Goal: Check status

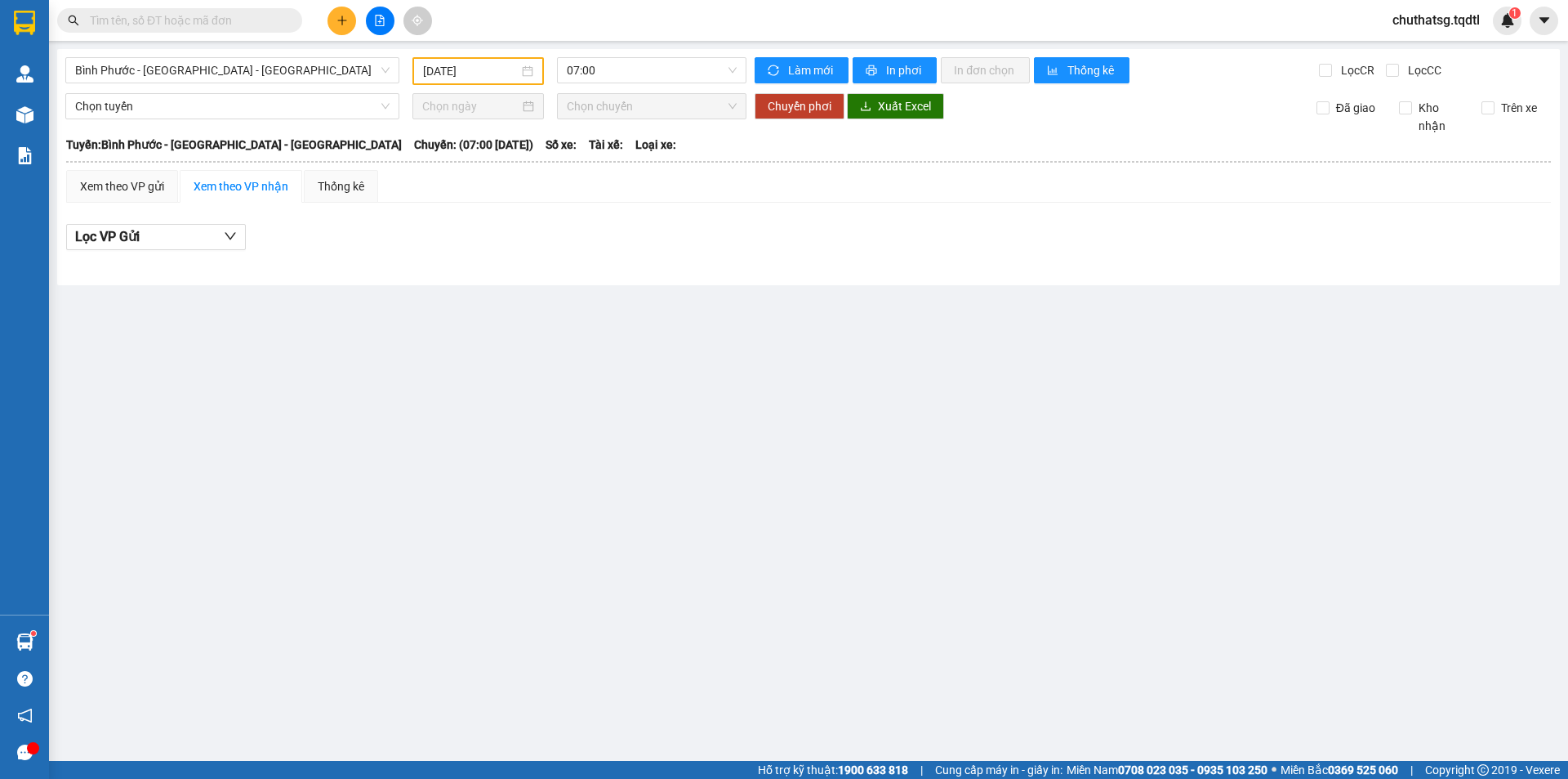
click at [230, 16] on input "text" at bounding box center [186, 20] width 193 height 18
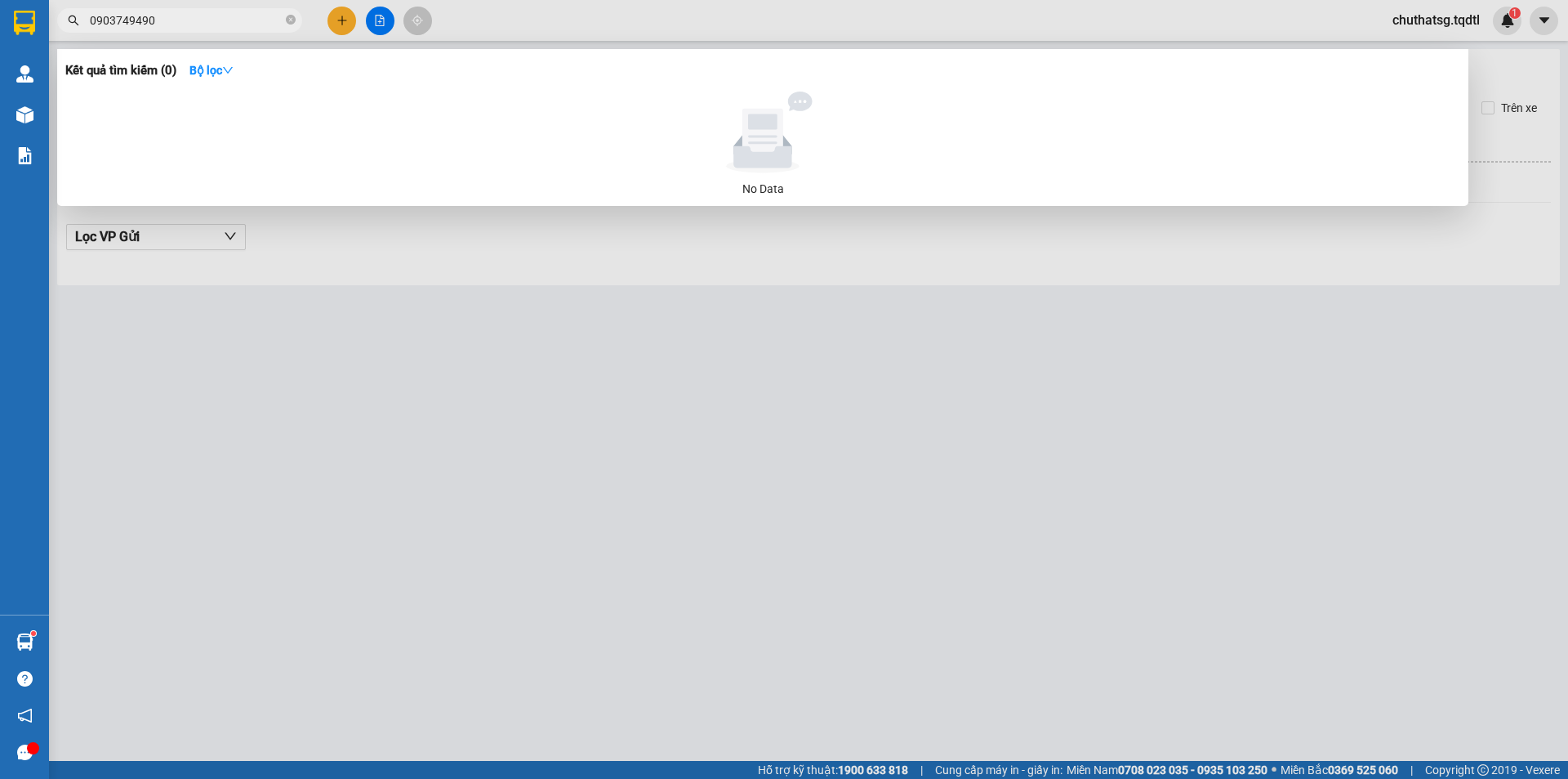
type input "0903749490"
click at [235, 38] on div at bounding box center [784, 389] width 1568 height 779
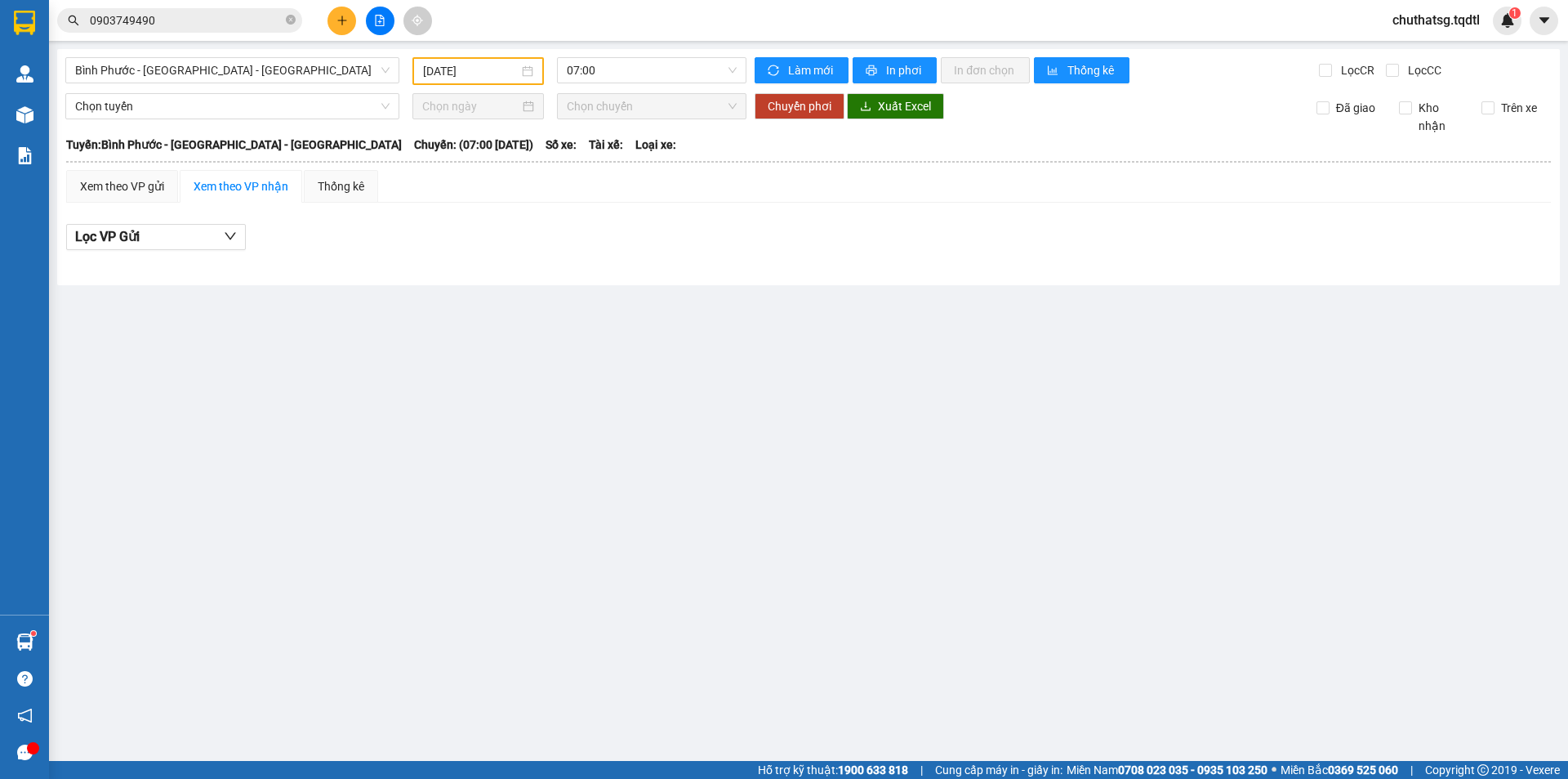
click at [180, 19] on input "0903749490" at bounding box center [186, 20] width 193 height 18
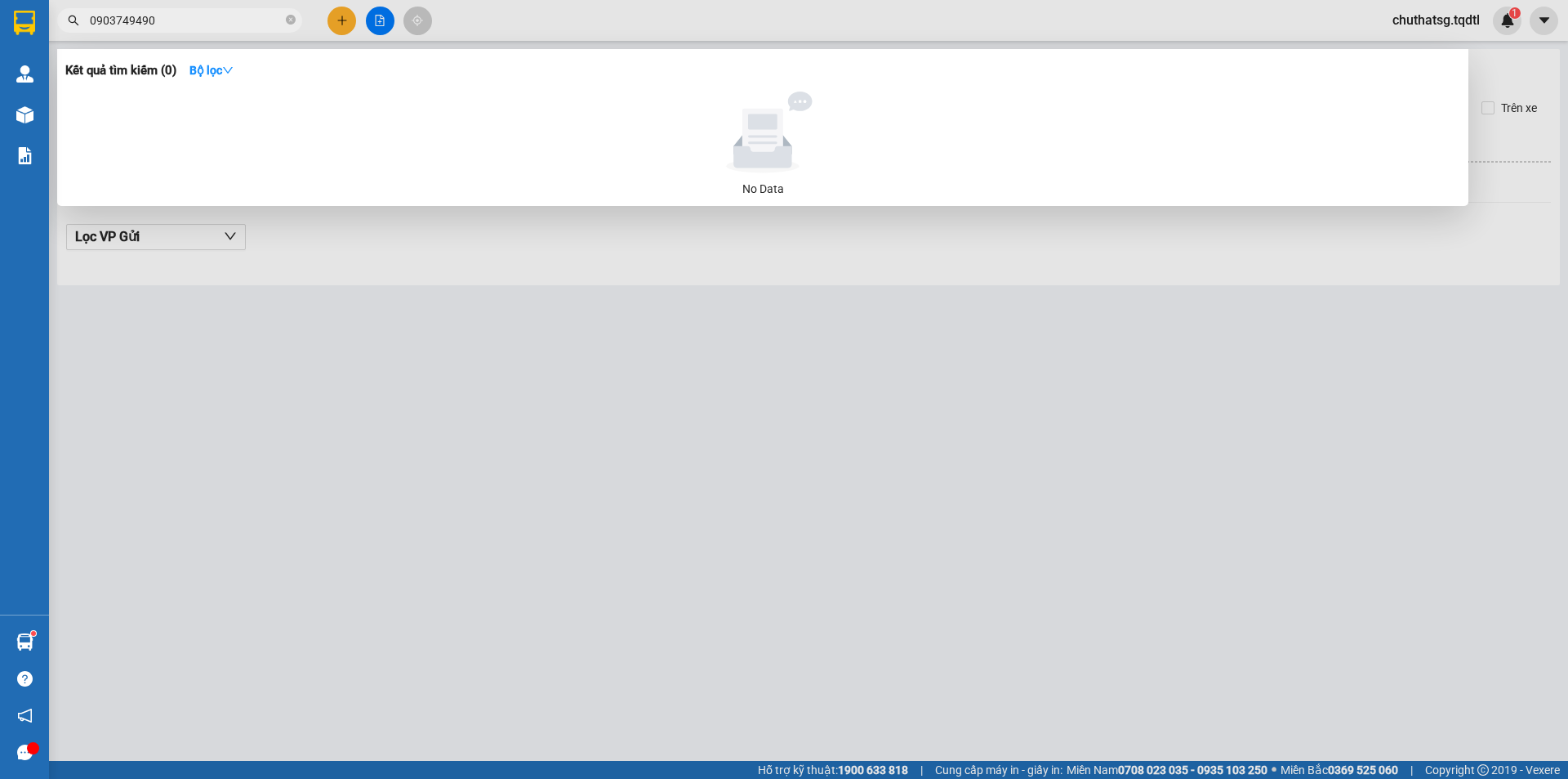
click at [183, 21] on input "0903749490" at bounding box center [186, 20] width 193 height 18
click at [649, 489] on div at bounding box center [784, 389] width 1568 height 779
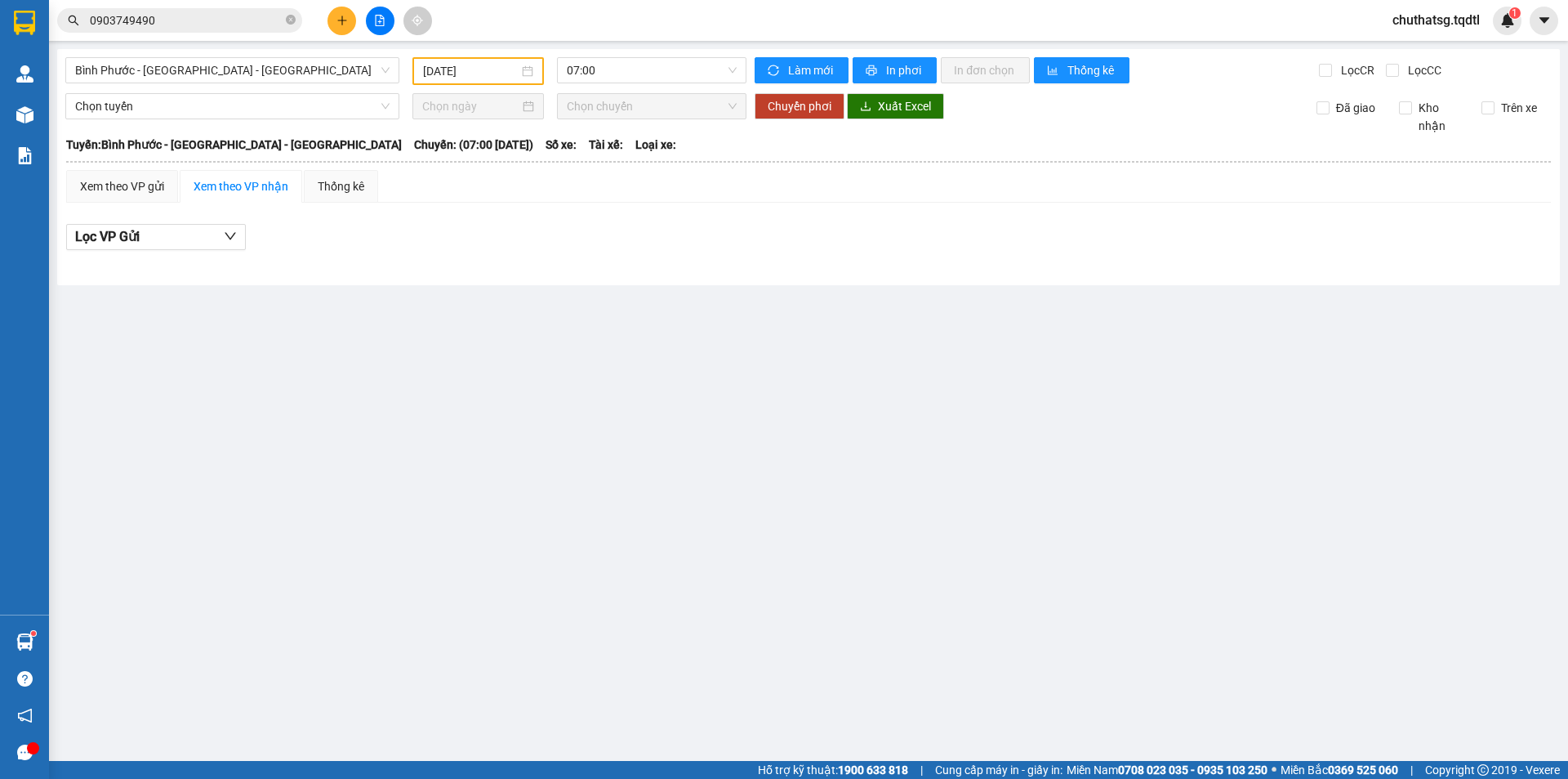
click at [641, 490] on main "[GEOGRAPHIC_DATA] - [GEOGRAPHIC_DATA] - [GEOGRAPHIC_DATA] [DATE] 07:00 Làm mới …" at bounding box center [784, 380] width 1568 height 761
click at [1398, 484] on main "[GEOGRAPHIC_DATA] - [GEOGRAPHIC_DATA] - [GEOGRAPHIC_DATA] [DATE] 07:00 Làm mới …" at bounding box center [784, 380] width 1568 height 761
click at [659, 549] on main "[GEOGRAPHIC_DATA] - [GEOGRAPHIC_DATA] - [GEOGRAPHIC_DATA] [DATE] 07:00 Làm mới …" at bounding box center [784, 380] width 1568 height 761
click at [1052, 408] on main "[GEOGRAPHIC_DATA] - [GEOGRAPHIC_DATA] - [GEOGRAPHIC_DATA] [DATE] 07:00 Làm mới …" at bounding box center [784, 380] width 1568 height 761
click at [439, 415] on main "[GEOGRAPHIC_DATA] - [GEOGRAPHIC_DATA] - [GEOGRAPHIC_DATA] [DATE] 07:00 Làm mới …" at bounding box center [784, 380] width 1568 height 761
